Goal: Transaction & Acquisition: Purchase product/service

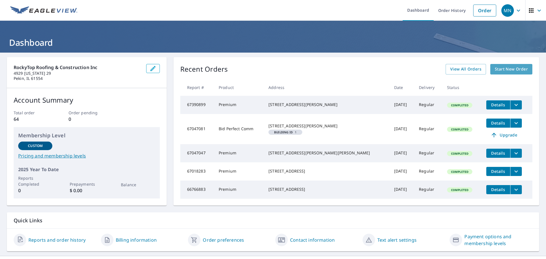
click at [502, 70] on span "Start New Order" at bounding box center [510, 69] width 33 height 7
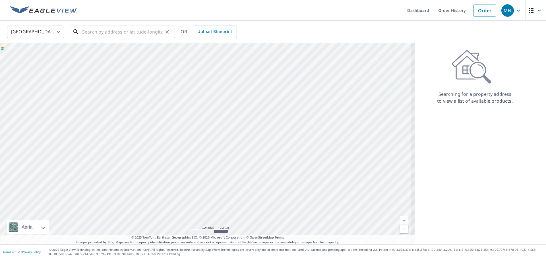
click at [98, 35] on input "text" at bounding box center [122, 32] width 81 height 16
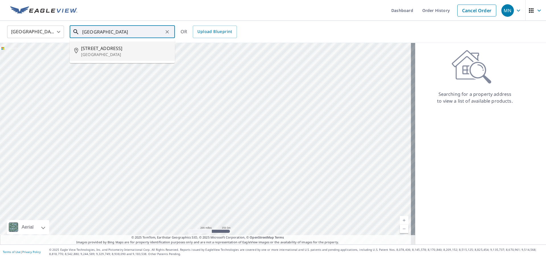
click at [117, 52] on p "[GEOGRAPHIC_DATA]" at bounding box center [125, 55] width 89 height 6
type input "[STREET_ADDRESS][PERSON_NAME]"
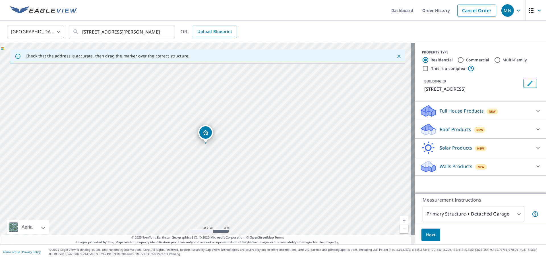
click at [459, 133] on p "Roof Products" at bounding box center [455, 129] width 32 height 7
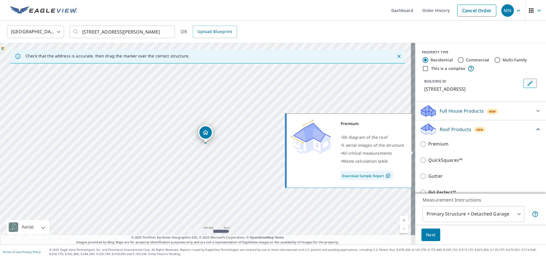
click at [419, 147] on input "Premium" at bounding box center [423, 144] width 9 height 7
checkbox input "true"
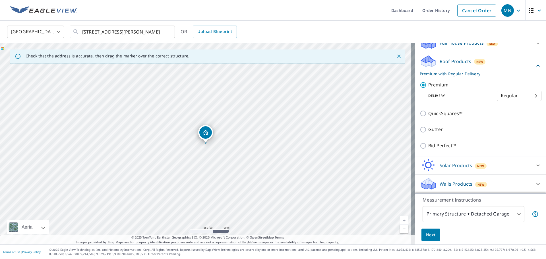
scroll to position [75, 0]
click at [427, 234] on span "Next" at bounding box center [431, 234] width 10 height 7
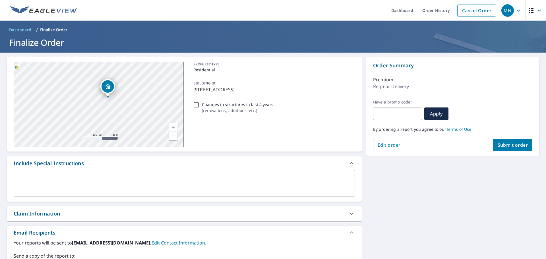
click at [505, 144] on span "Submit order" at bounding box center [512, 145] width 30 height 6
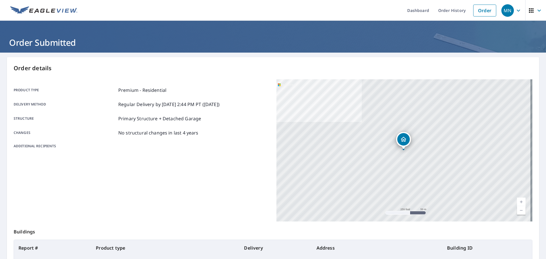
scroll to position [57, 0]
